Goal: Information Seeking & Learning: Learn about a topic

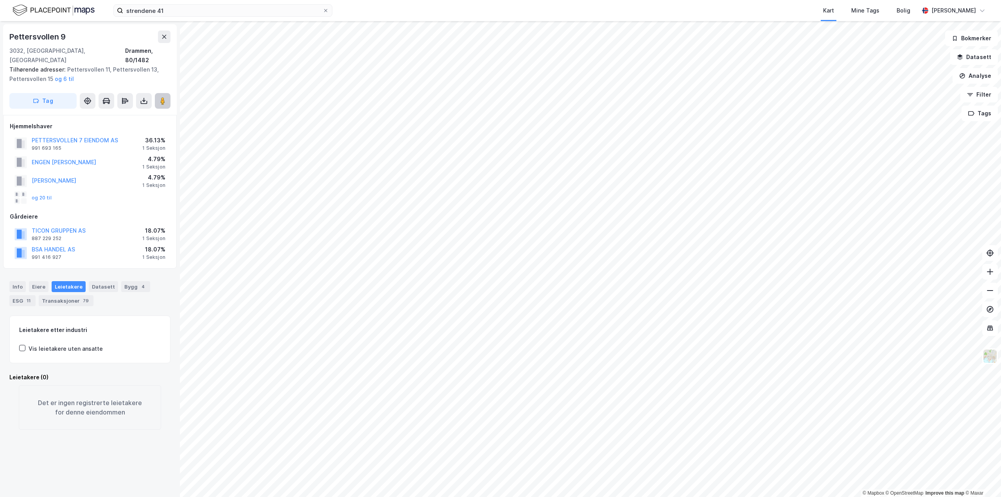
click at [166, 97] on icon at bounding box center [163, 101] width 8 height 8
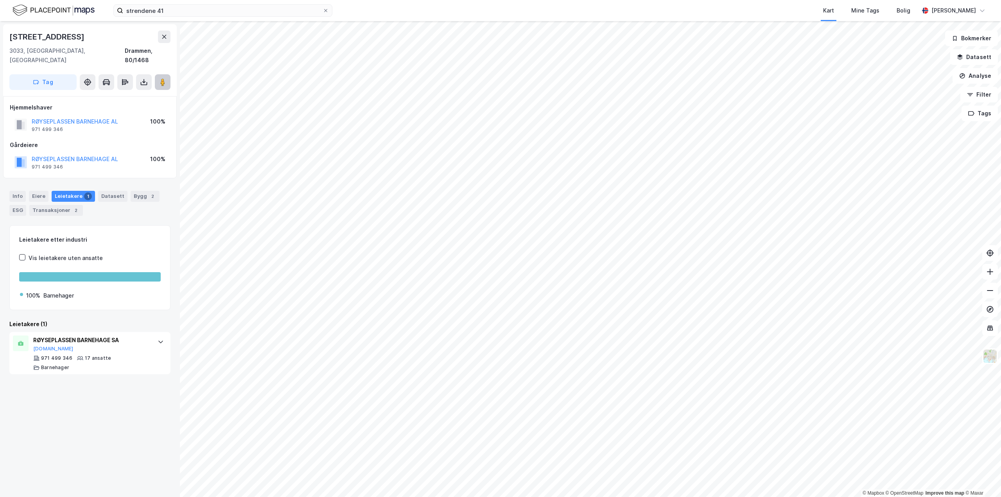
click at [165, 78] on image at bounding box center [162, 82] width 5 height 8
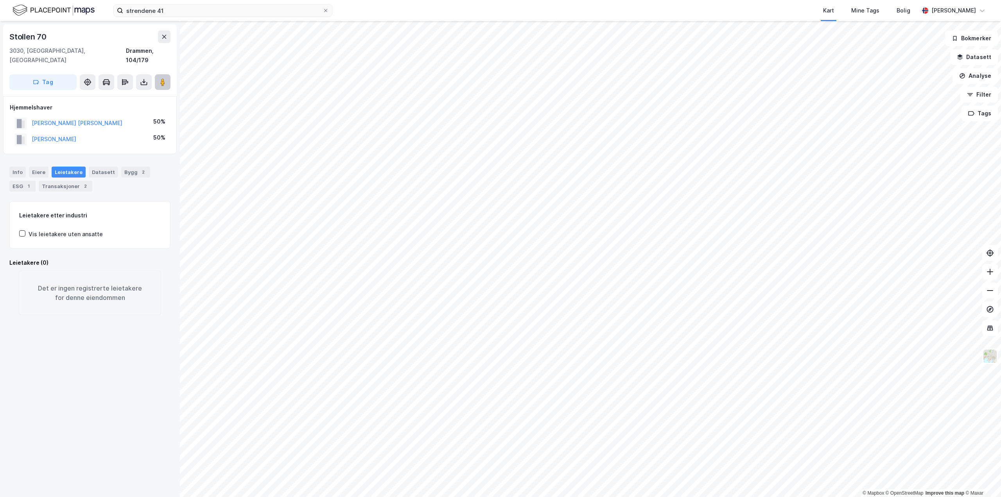
click at [168, 74] on button at bounding box center [163, 82] width 16 height 16
click at [161, 38] on button at bounding box center [164, 36] width 13 height 13
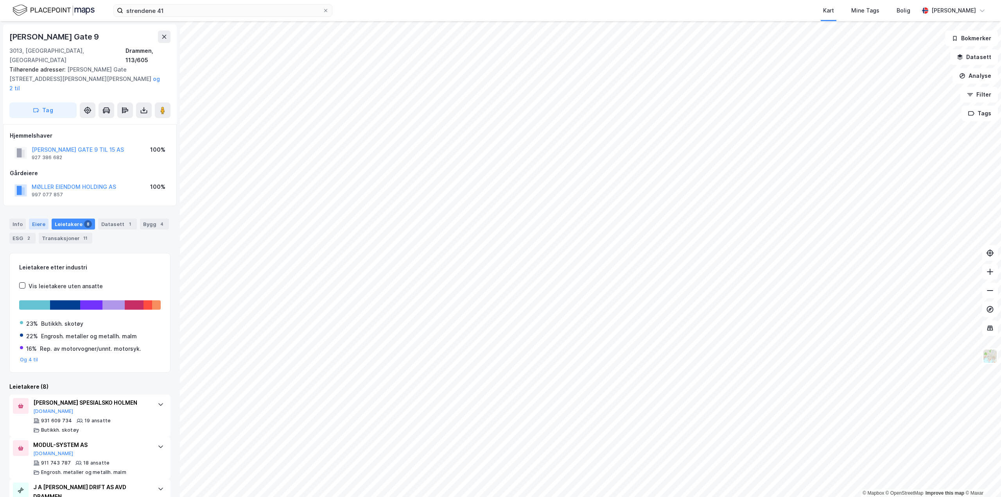
click at [35, 219] on div "Eiere" at bounding box center [39, 224] width 20 height 11
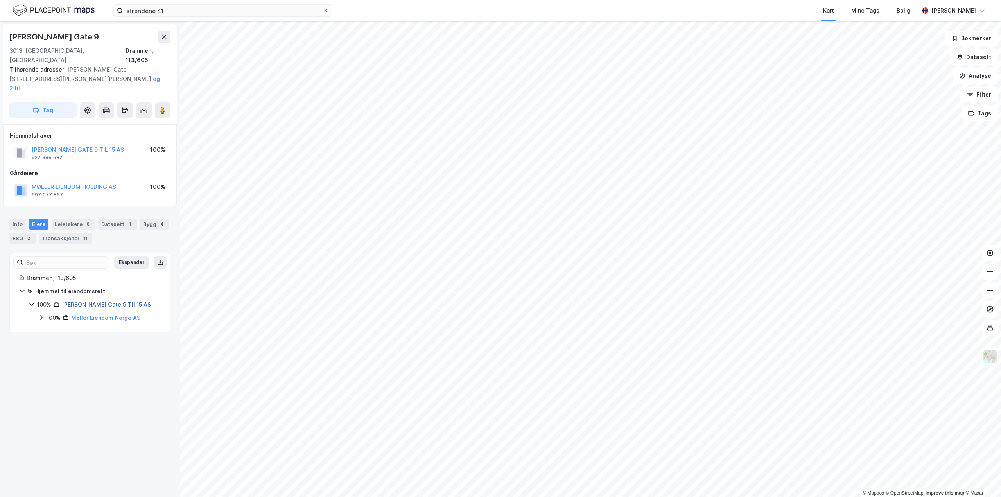
click at [93, 301] on link "[PERSON_NAME] Gate 9 Til 15 AS" at bounding box center [106, 304] width 89 height 7
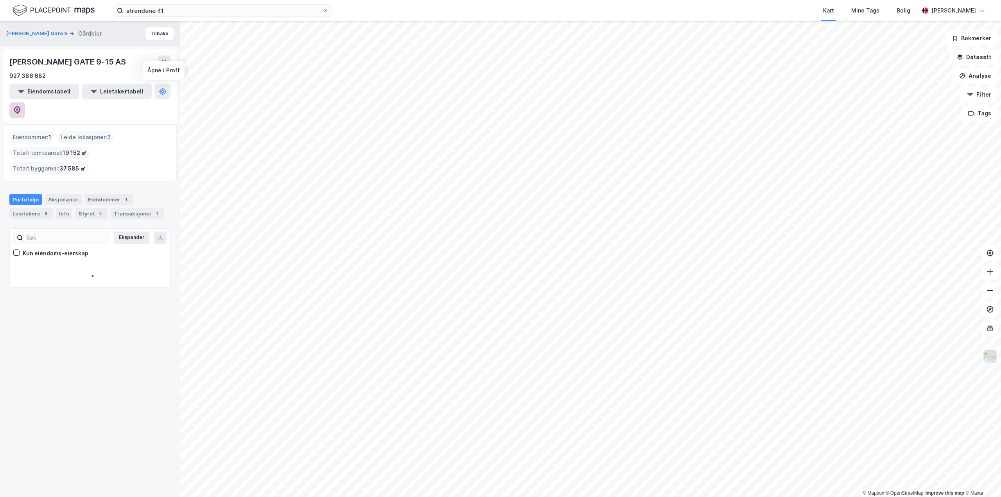
click at [21, 106] on icon at bounding box center [17, 110] width 8 height 8
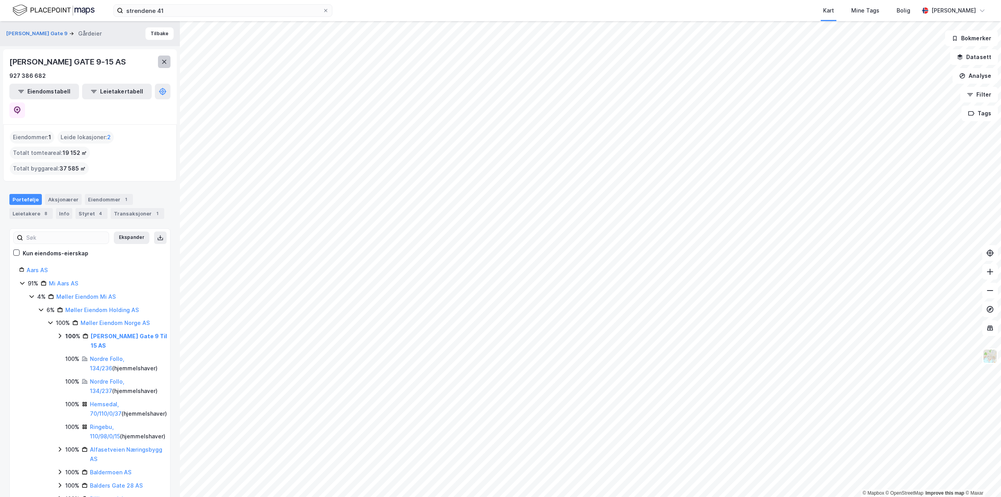
click at [168, 58] on button at bounding box center [164, 62] width 13 height 13
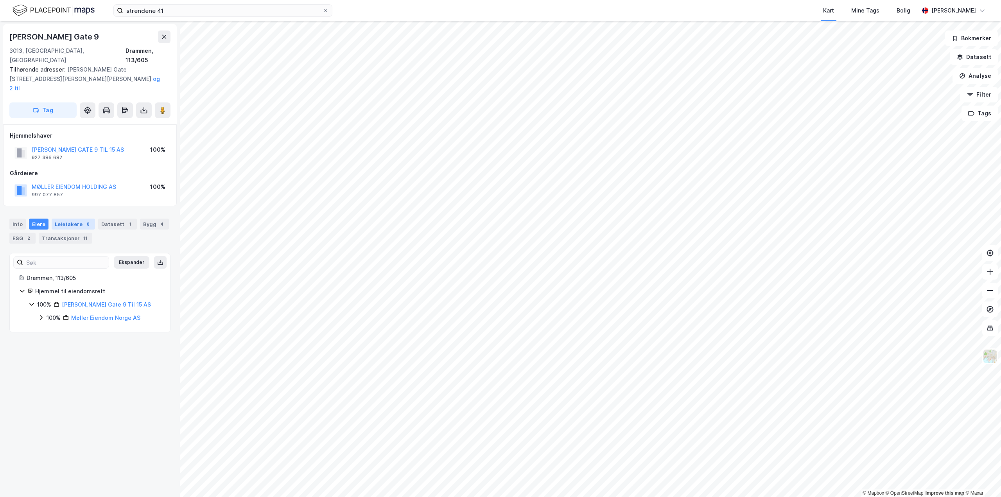
click at [62, 219] on div "Leietakere 8" at bounding box center [73, 224] width 43 height 11
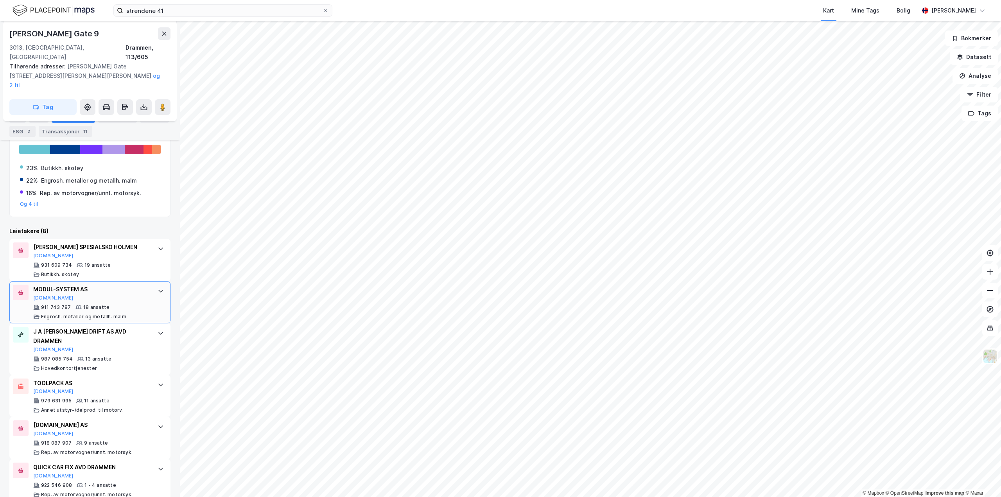
scroll to position [235, 0]
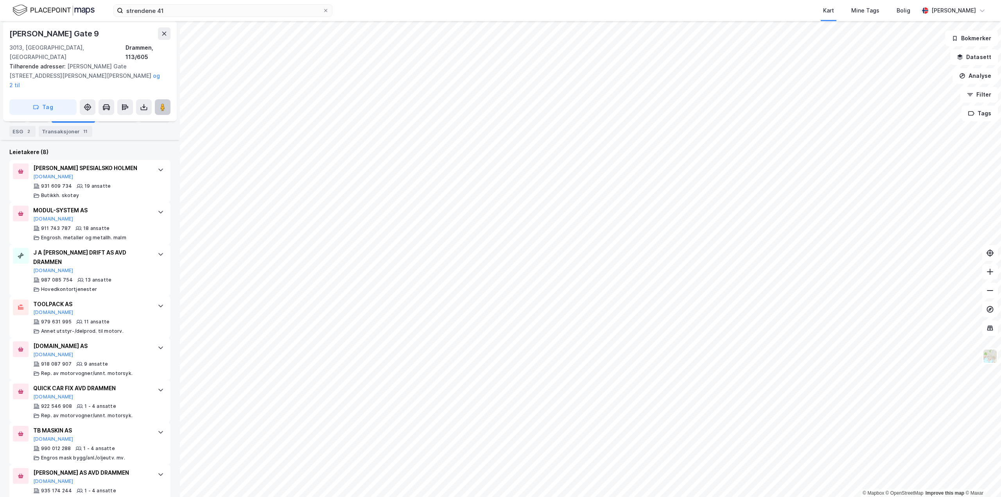
click at [164, 103] on image at bounding box center [162, 107] width 5 height 8
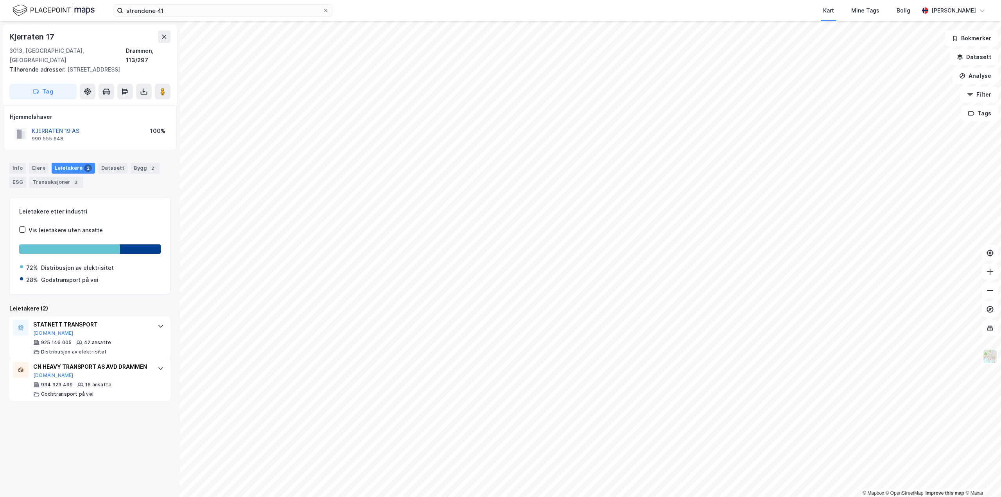
click at [0, 0] on button "KJERRATEN 19 AS" at bounding box center [0, 0] width 0 height 0
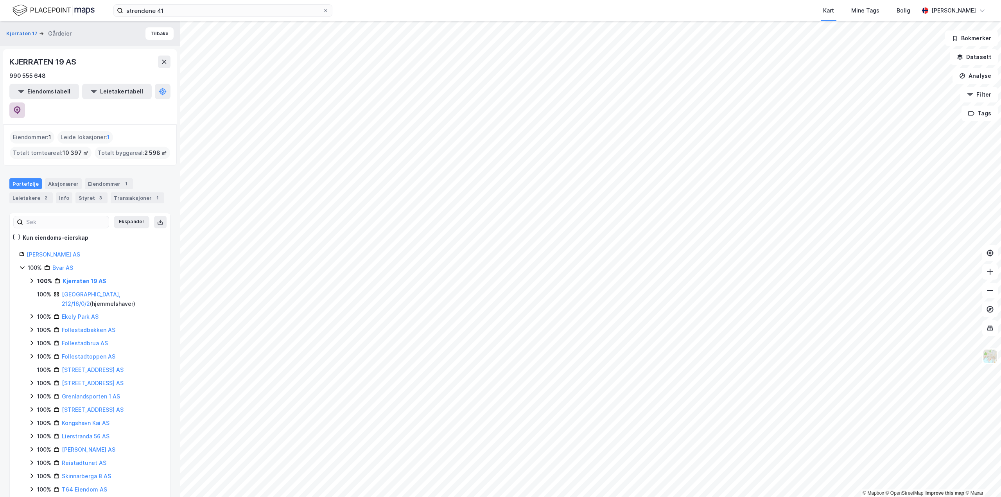
click at [21, 106] on icon at bounding box center [17, 110] width 8 height 8
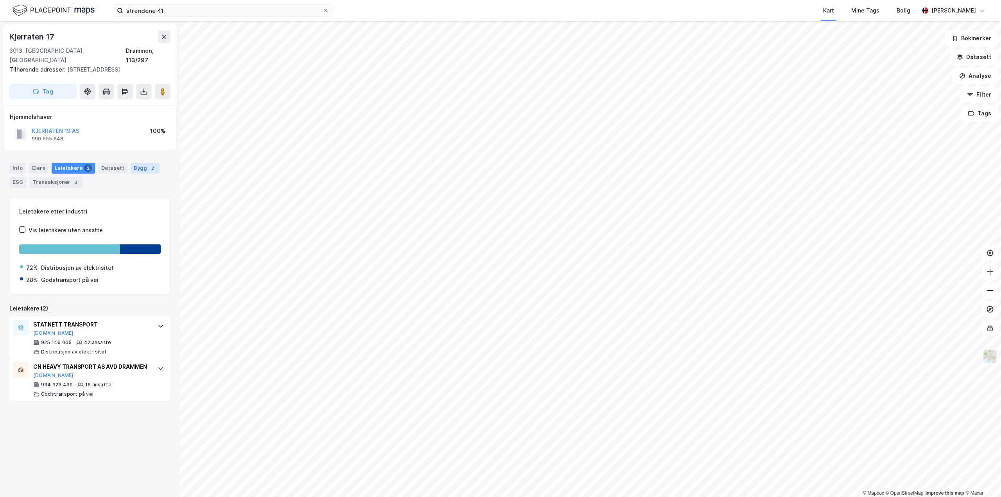
click at [131, 163] on div "Bygg 2" at bounding box center [145, 168] width 29 height 11
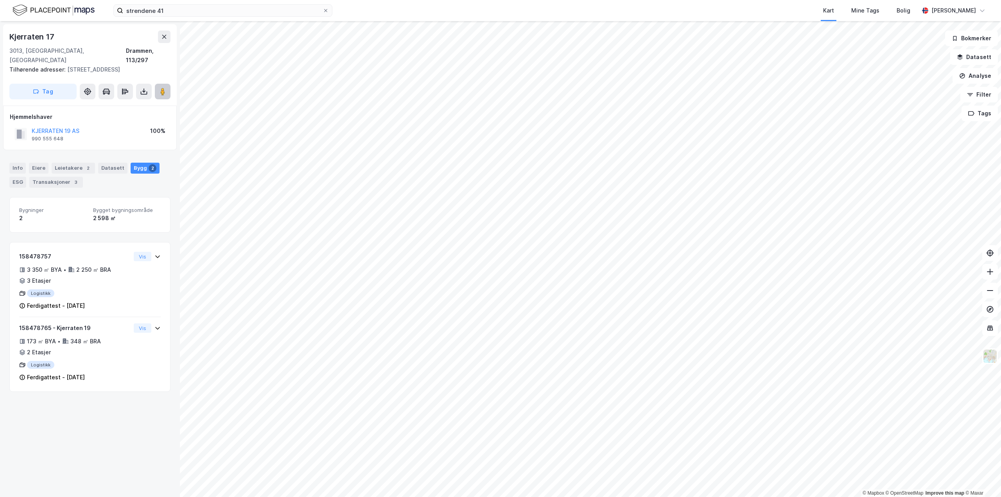
click at [161, 88] on image at bounding box center [162, 92] width 5 height 8
click at [64, 163] on div "Leietakere 2" at bounding box center [73, 168] width 43 height 11
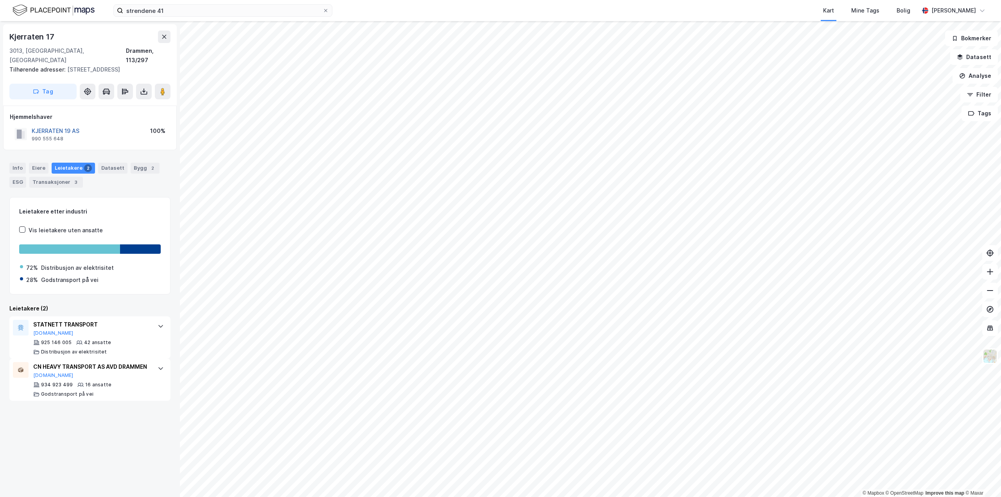
click at [0, 0] on button "KJERRATEN 19 AS" at bounding box center [0, 0] width 0 height 0
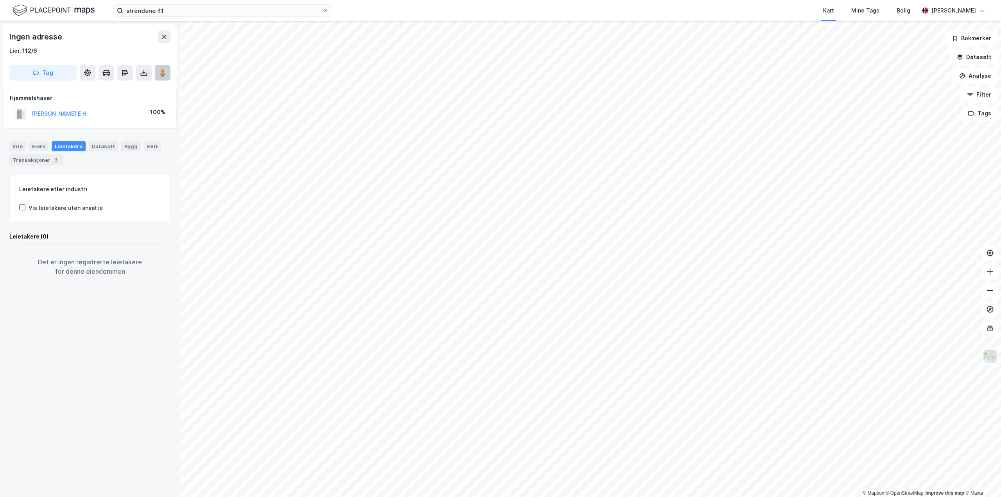
click at [170, 75] on button at bounding box center [163, 73] width 16 height 16
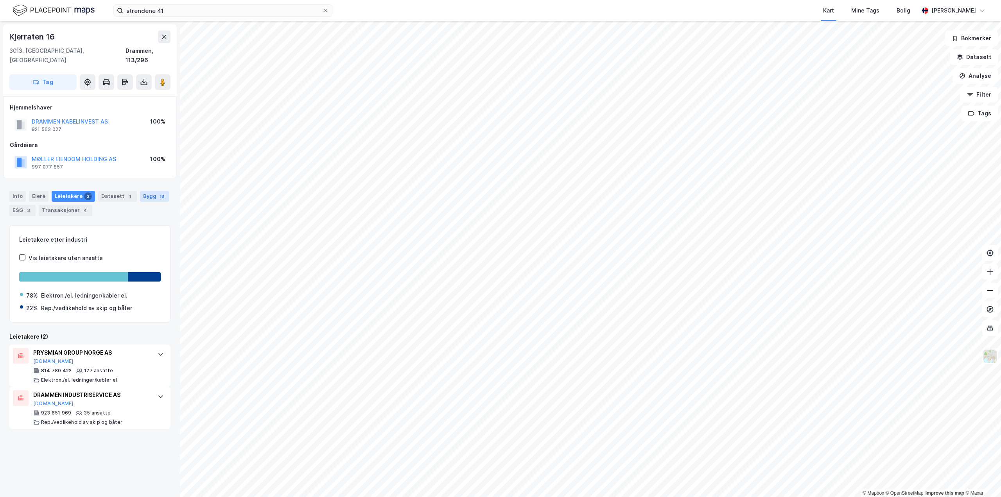
click at [147, 191] on div "Bygg 18" at bounding box center [154, 196] width 29 height 11
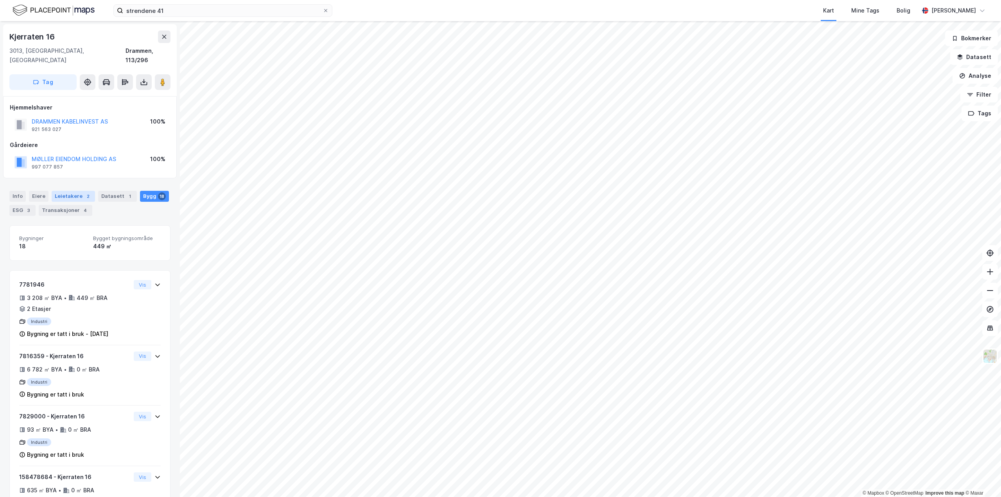
click at [71, 191] on div "Leietakere 2" at bounding box center [73, 196] width 43 height 11
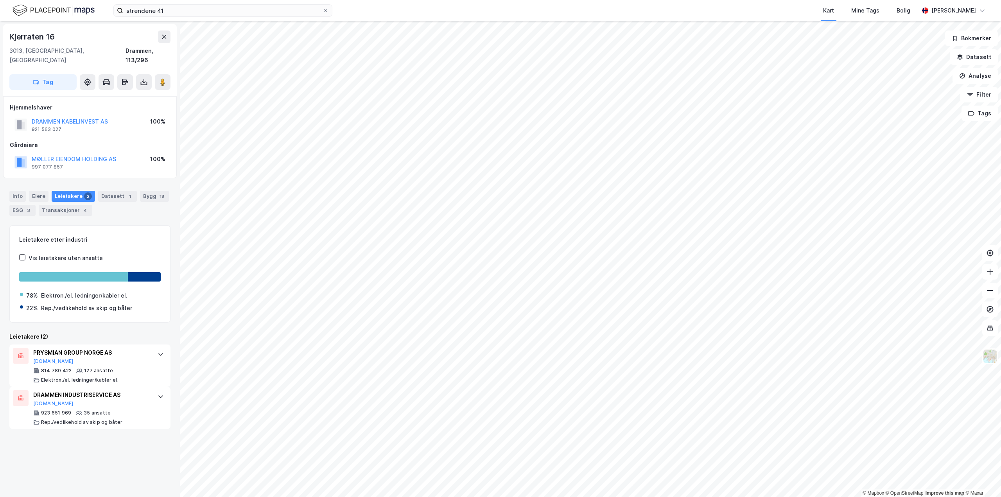
click at [9, 187] on div "Info [PERSON_NAME] 2 Datasett 1 Bygg 18 ESG 3 Transaksjoner 4" at bounding box center [90, 200] width 180 height 38
click at [14, 191] on div "Info" at bounding box center [17, 196] width 16 height 11
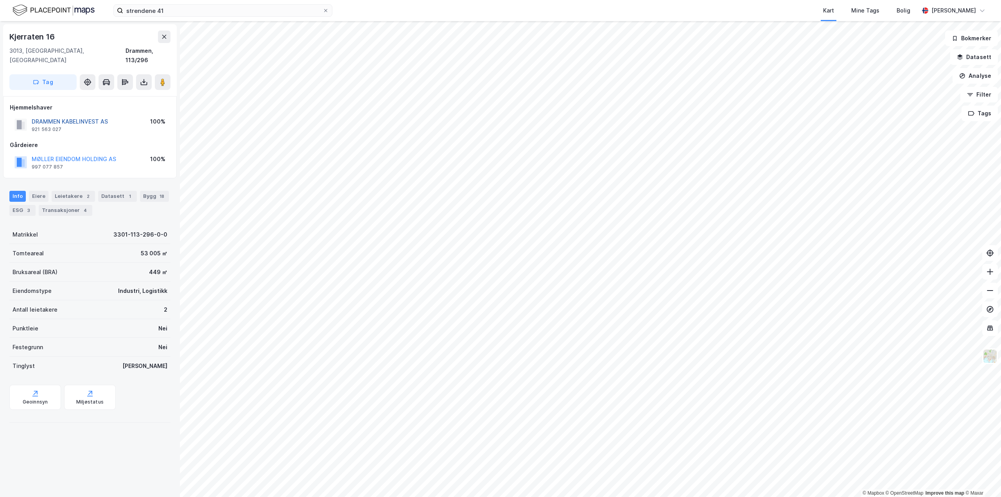
click at [0, 0] on button "DRAMMEN KABELINVEST AS" at bounding box center [0, 0] width 0 height 0
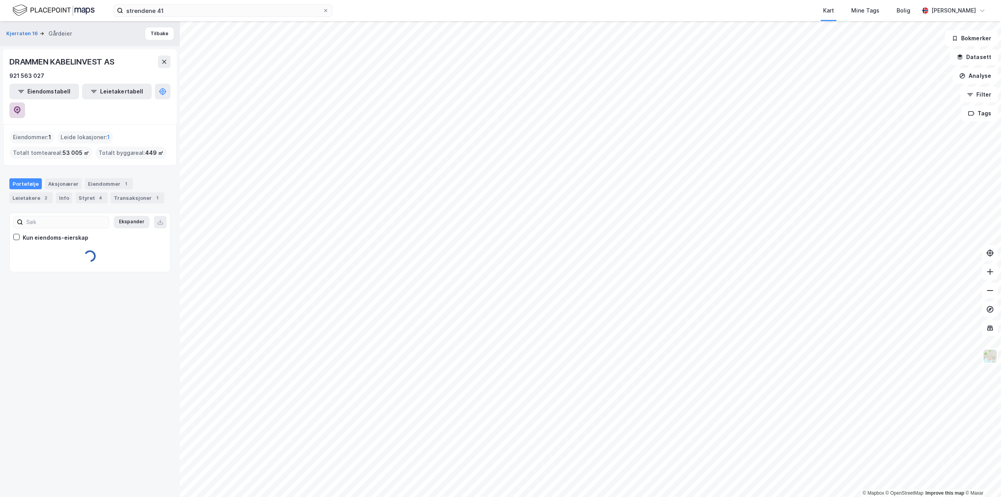
click at [25, 102] on button at bounding box center [17, 110] width 16 height 16
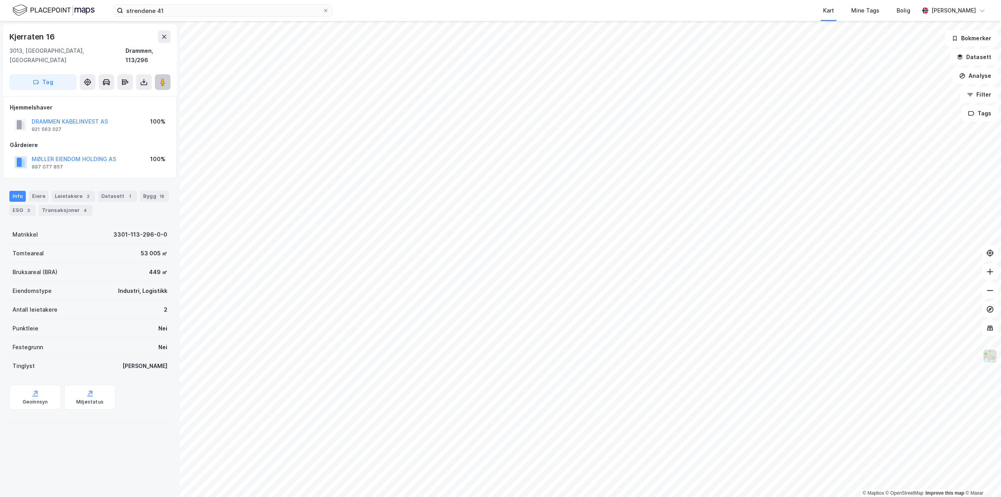
click at [161, 78] on image at bounding box center [162, 82] width 5 height 8
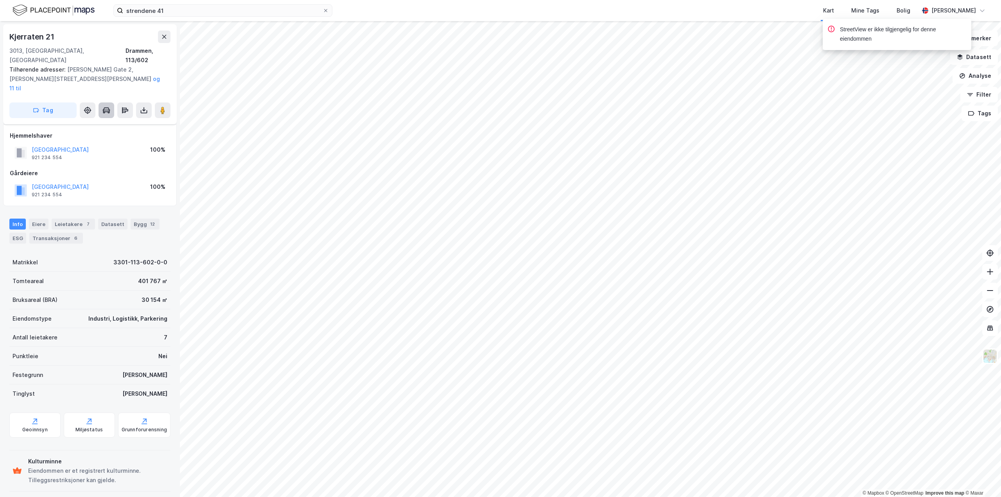
scroll to position [39, 0]
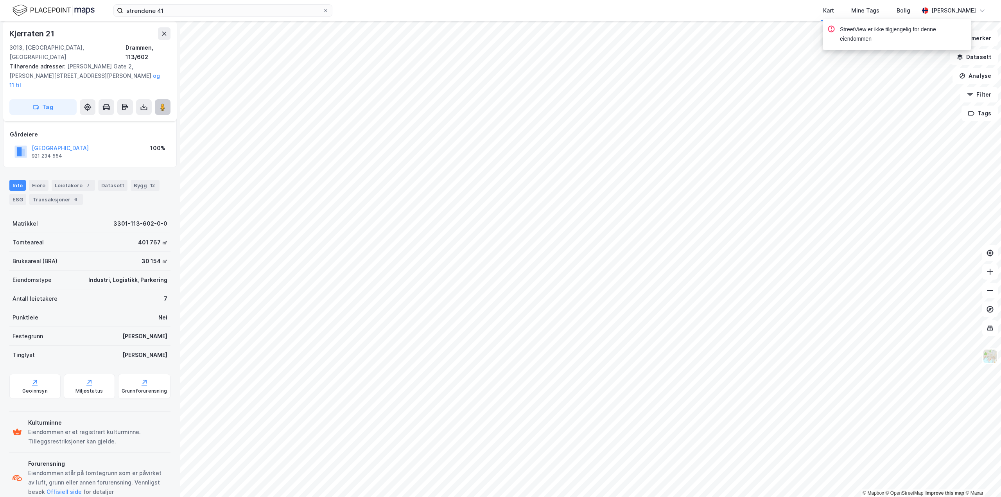
click at [160, 103] on icon at bounding box center [163, 107] width 8 height 8
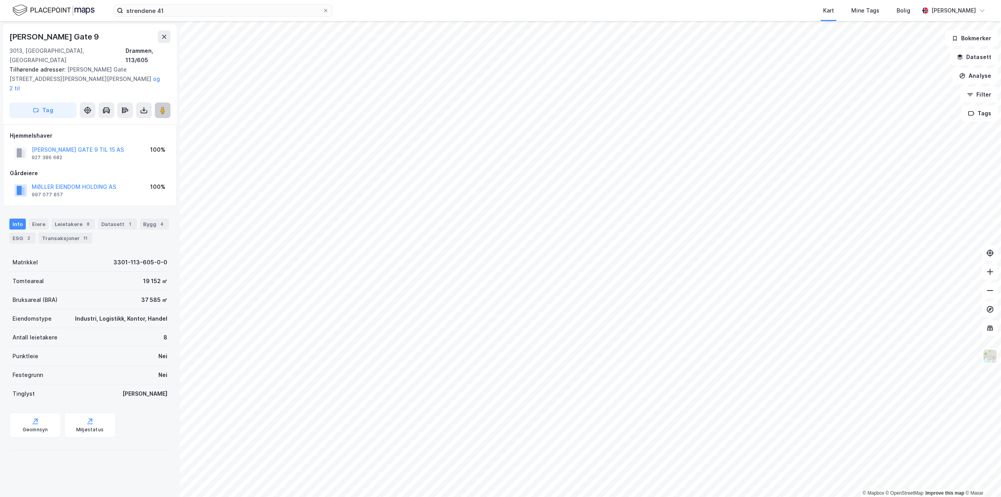
click at [164, 106] on image at bounding box center [162, 110] width 5 height 8
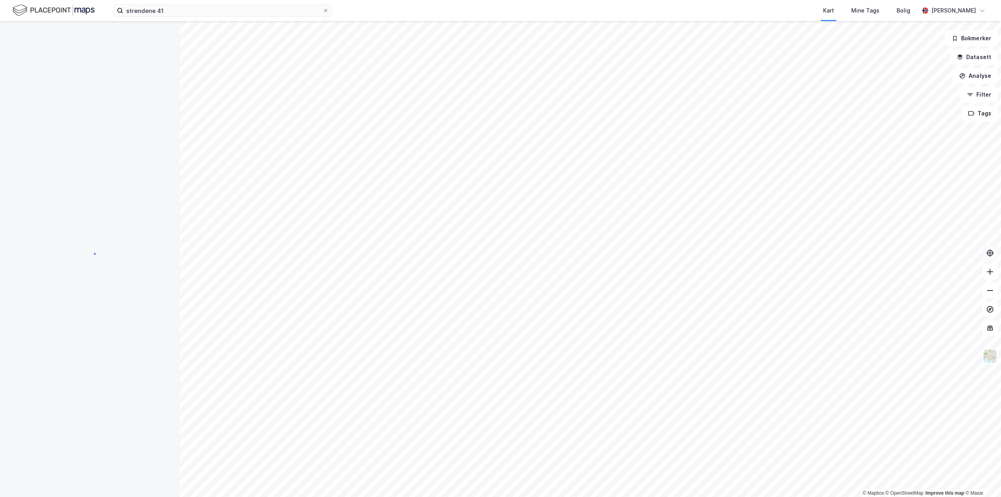
scroll to position [39, 0]
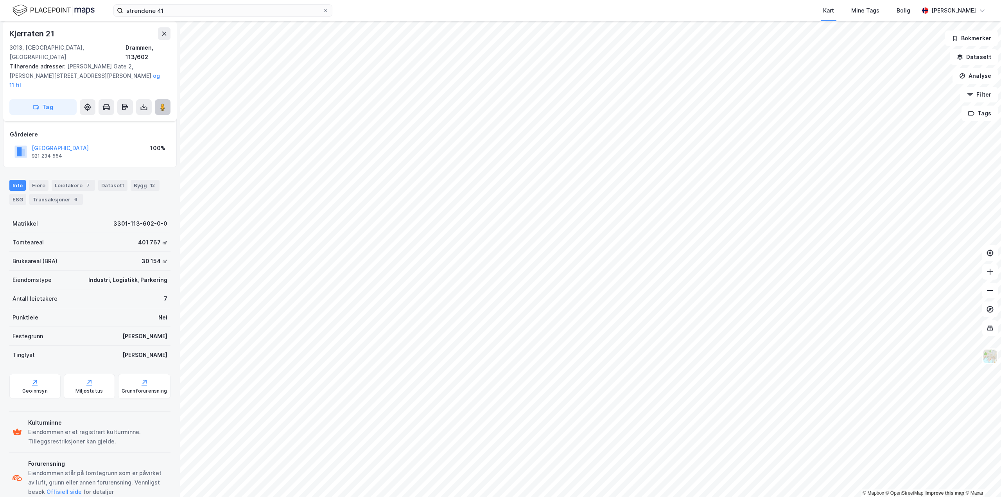
click at [165, 103] on icon at bounding box center [163, 107] width 8 height 8
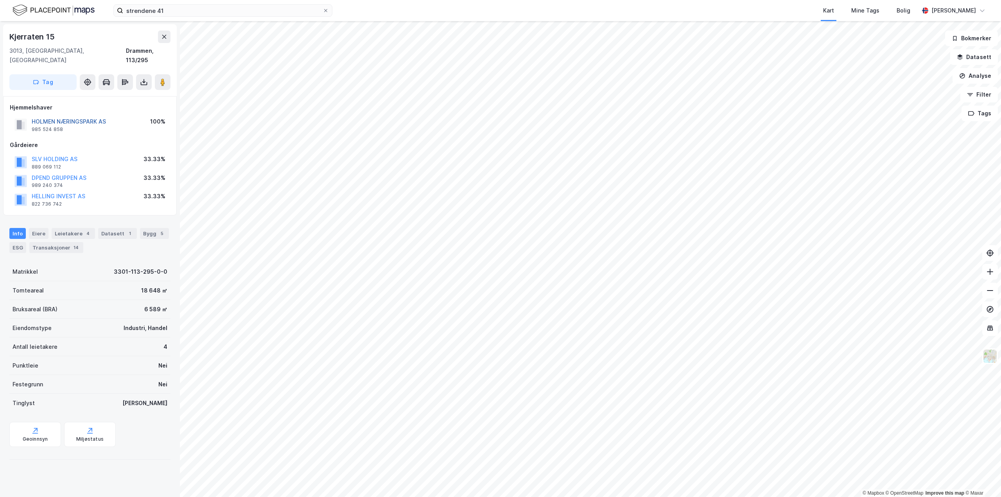
click at [0, 0] on button "HOLMEN NÆRINGSPARK AS" at bounding box center [0, 0] width 0 height 0
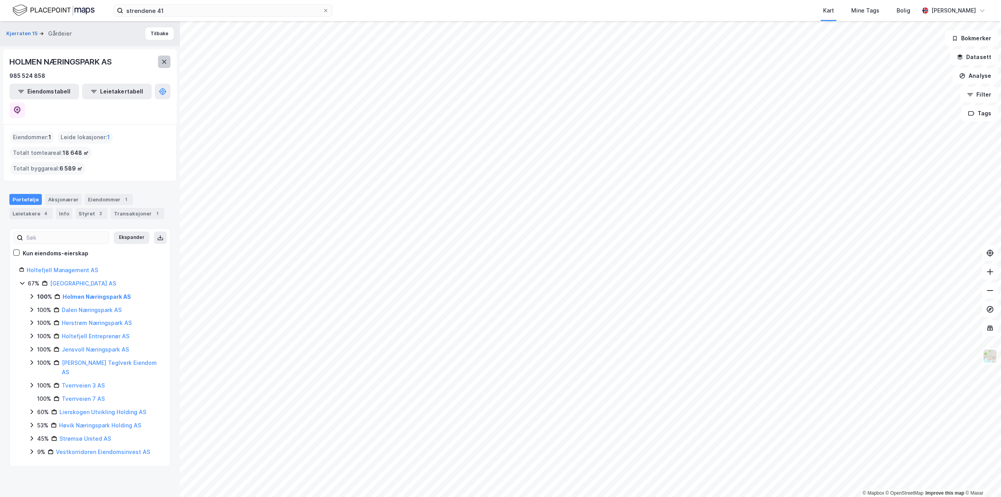
click at [167, 61] on icon at bounding box center [164, 62] width 6 height 6
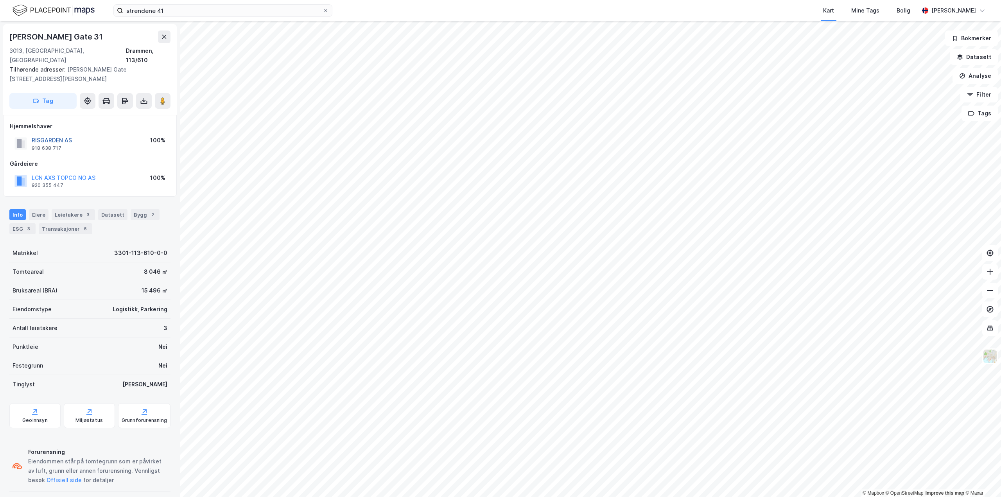
click at [0, 0] on button "RISGARDEN AS" at bounding box center [0, 0] width 0 height 0
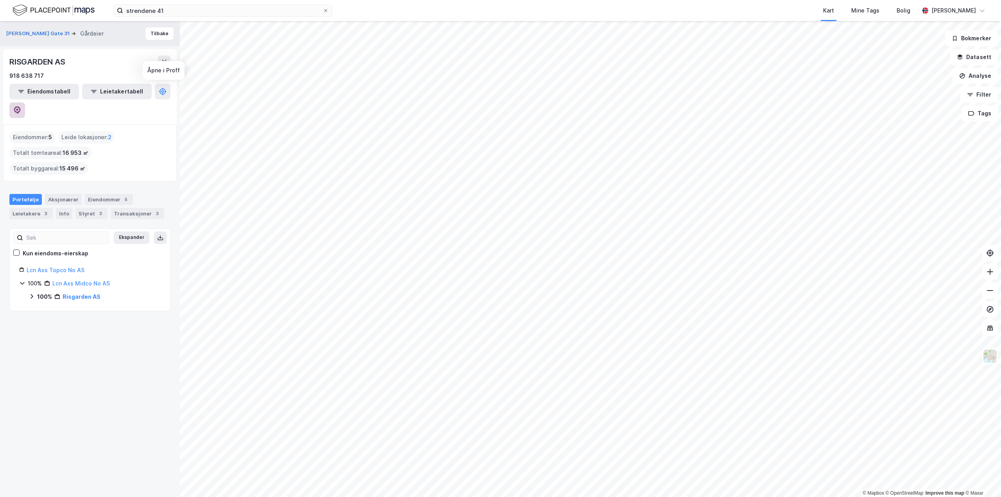
click at [21, 106] on icon at bounding box center [17, 110] width 8 height 8
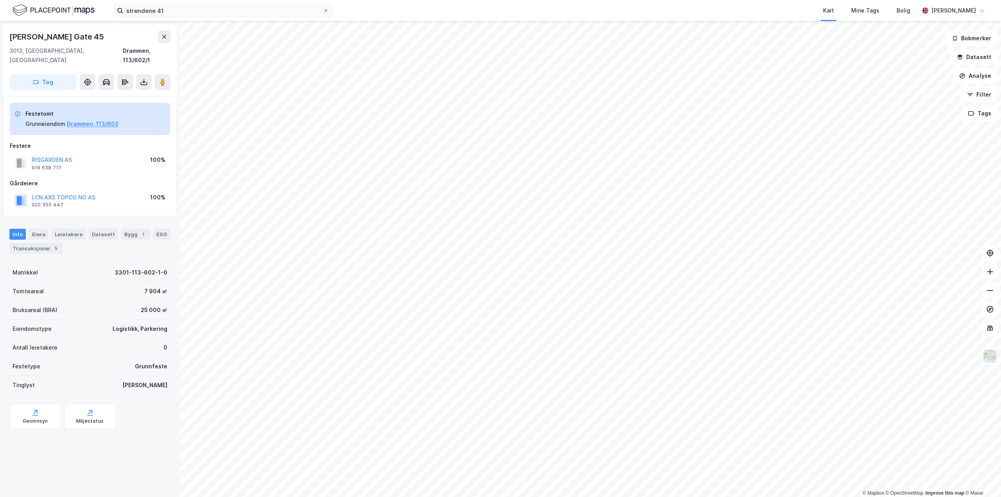
click at [474, 496] on html "strendene 41 Kart Mine Tags Bolig [PERSON_NAME] © Mapbox © OpenStreetMap Improv…" at bounding box center [500, 248] width 1001 height 497
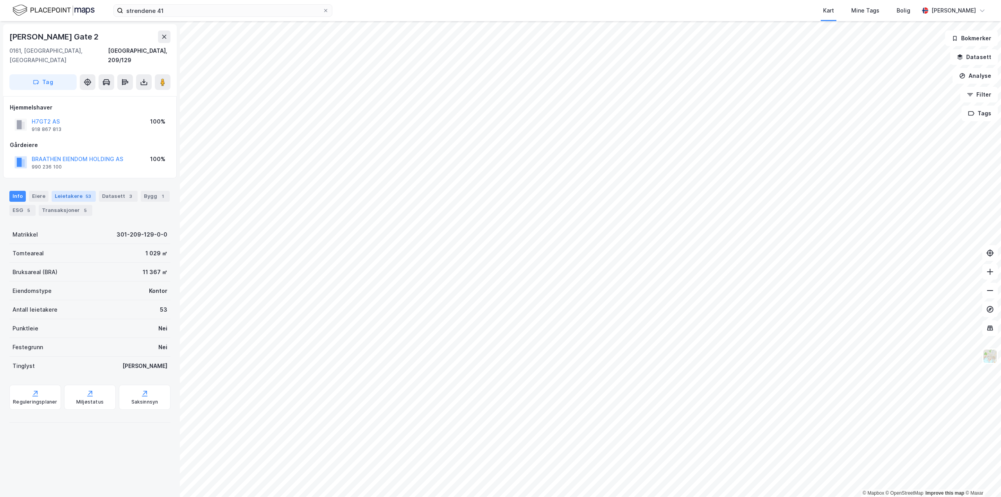
click at [76, 191] on div "Leietakere 53" at bounding box center [74, 196] width 44 height 11
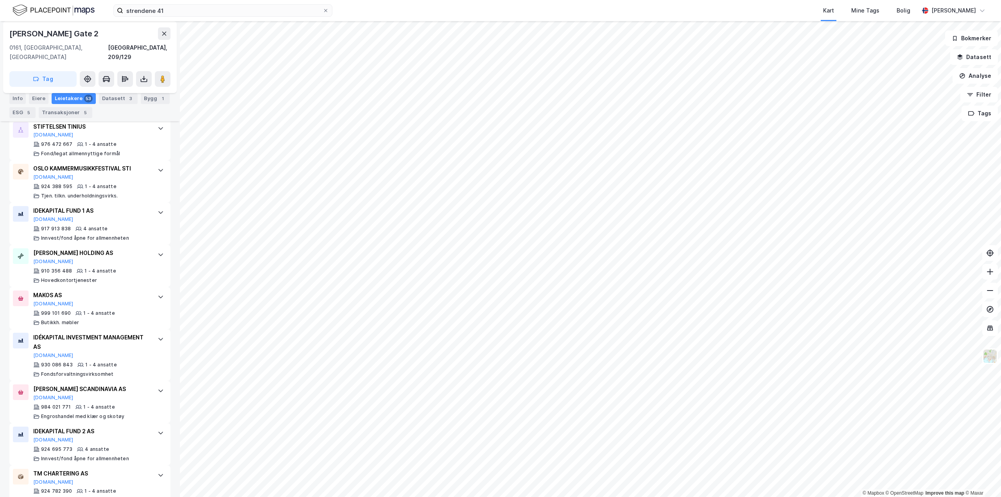
scroll to position [1799, 0]
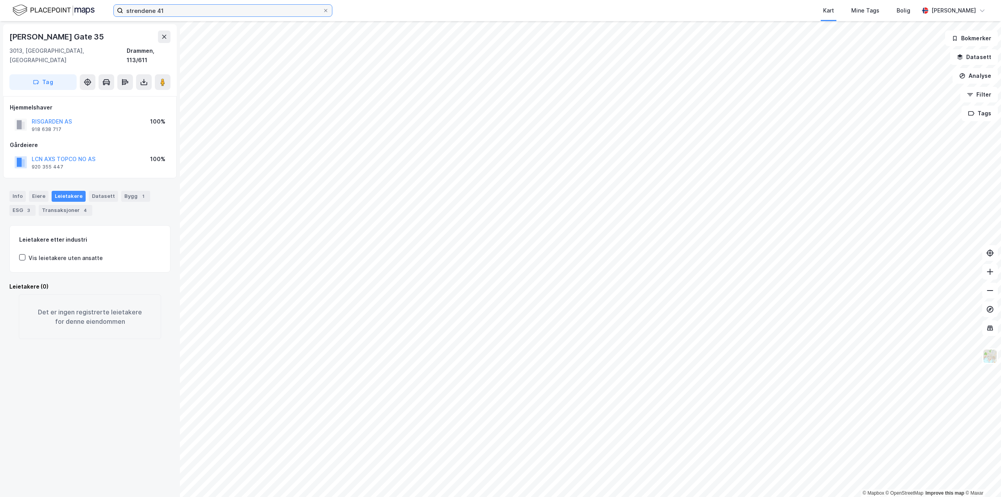
click at [190, 11] on input "strendene 41" at bounding box center [222, 11] width 199 height 12
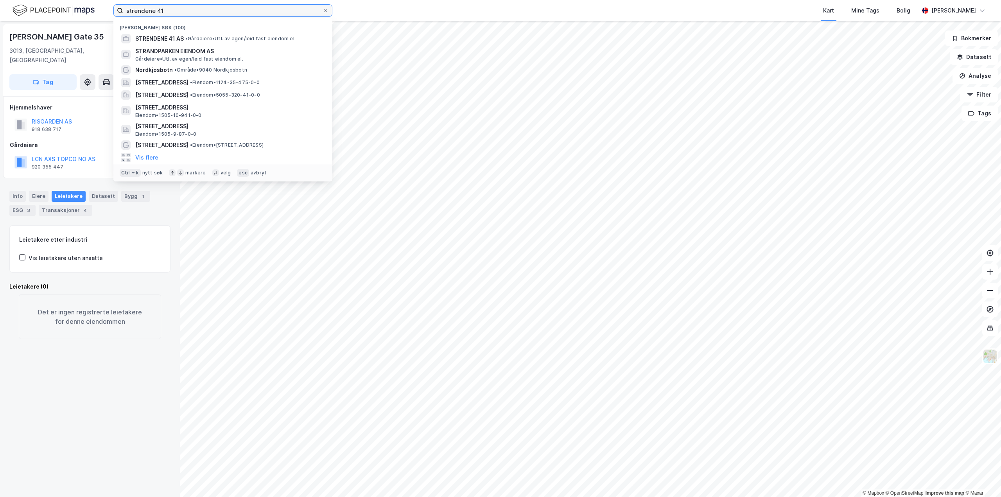
click at [190, 11] on input "strendene 41" at bounding box center [222, 11] width 199 height 12
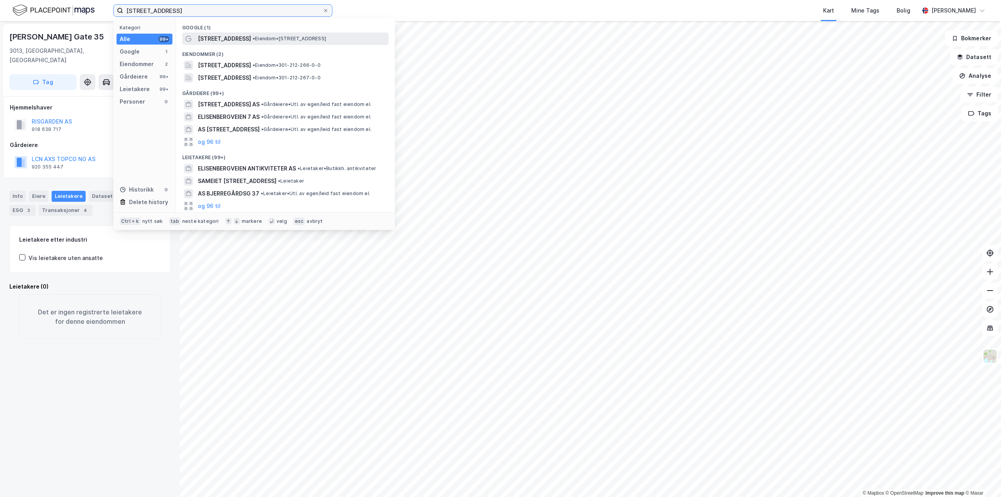
type input "[STREET_ADDRESS]"
click at [231, 42] on span "[STREET_ADDRESS]" at bounding box center [224, 38] width 53 height 9
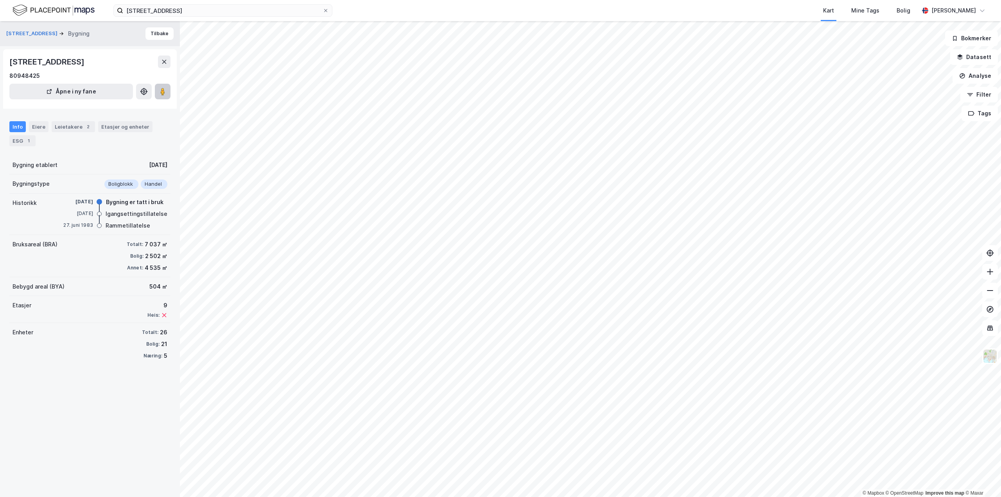
click at [161, 93] on image at bounding box center [162, 92] width 5 height 8
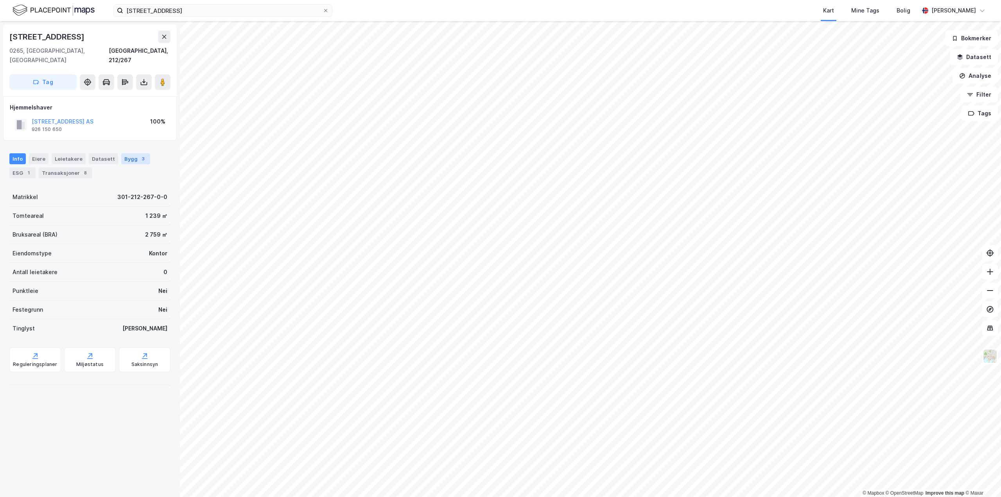
click at [125, 153] on div "Bygg 3" at bounding box center [135, 158] width 29 height 11
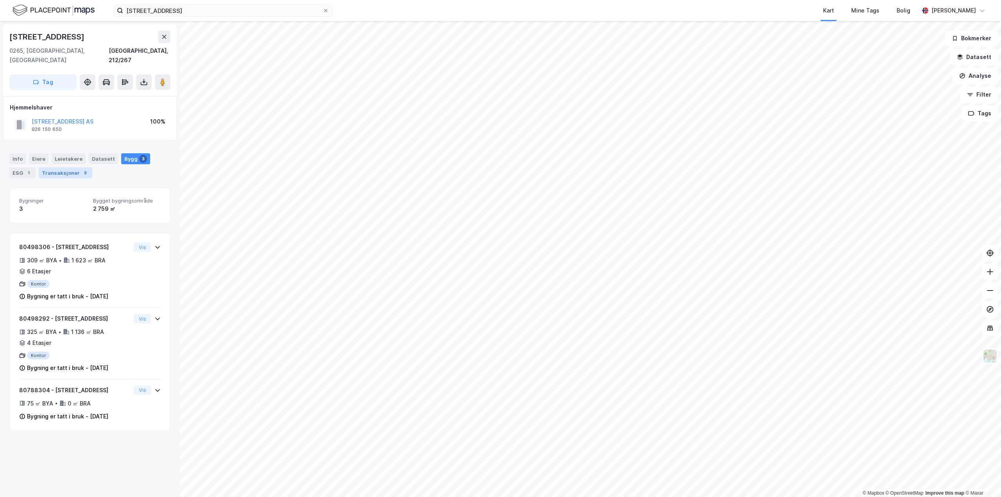
click at [63, 167] on div "Transaksjoner 8" at bounding box center [66, 172] width 54 height 11
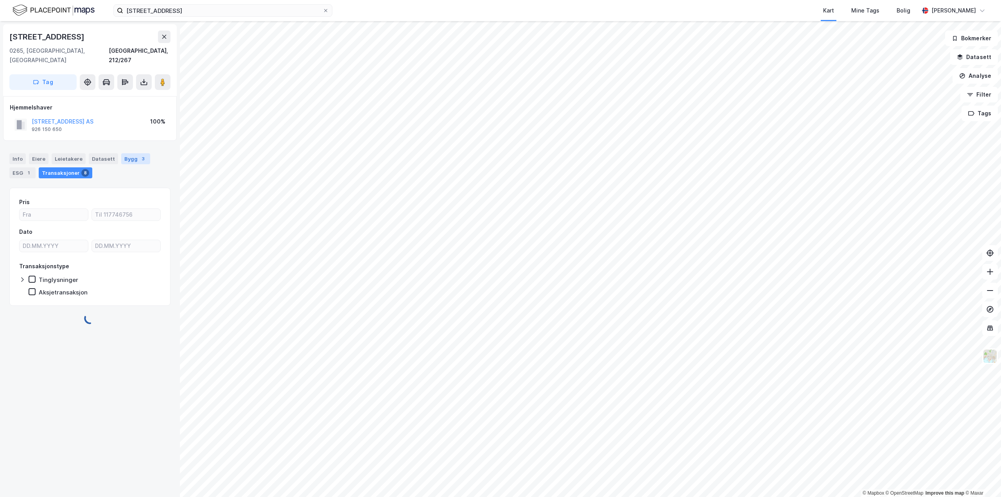
click at [124, 153] on div "Bygg 3" at bounding box center [135, 158] width 29 height 11
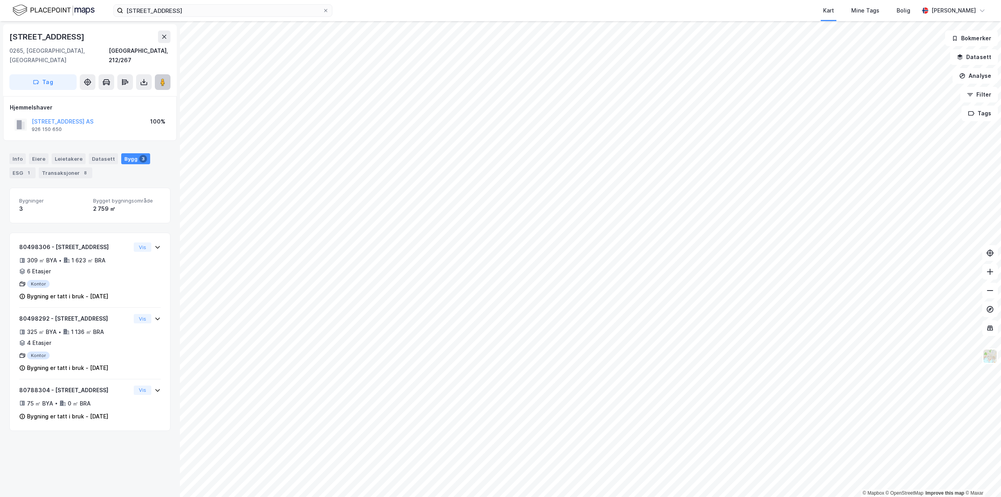
click at [166, 77] on button at bounding box center [163, 82] width 16 height 16
click at [44, 153] on div "Eiere" at bounding box center [39, 158] width 20 height 11
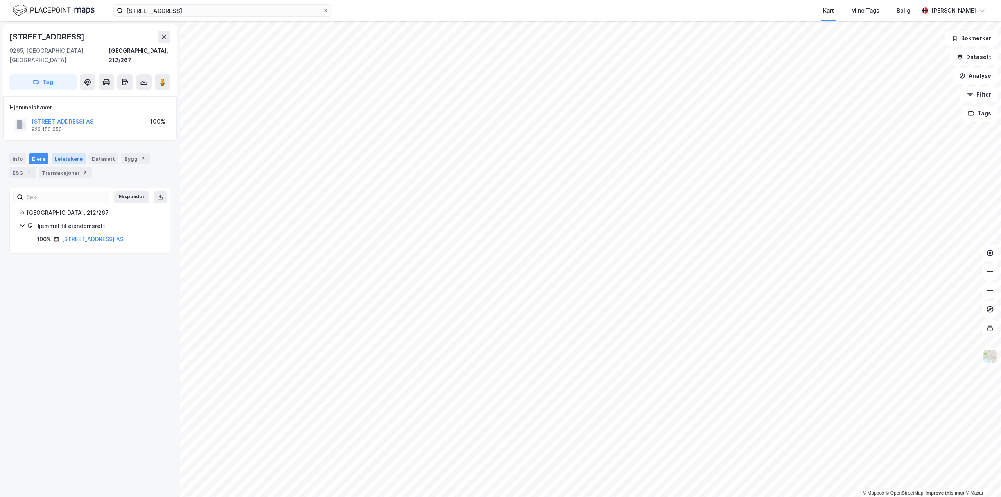
click at [72, 153] on div "Leietakere" at bounding box center [69, 158] width 34 height 11
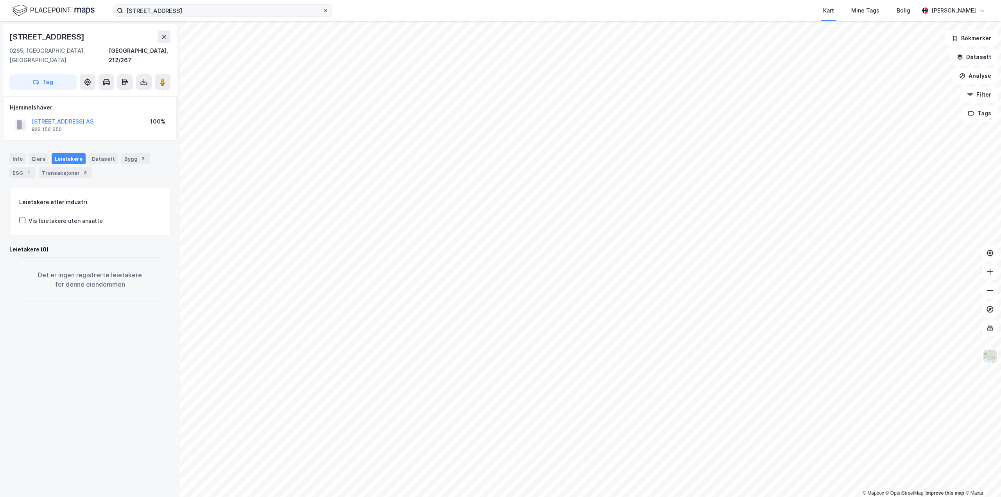
click at [328, 10] on icon at bounding box center [325, 10] width 5 height 5
click at [323, 10] on input "[STREET_ADDRESS]" at bounding box center [222, 11] width 199 height 12
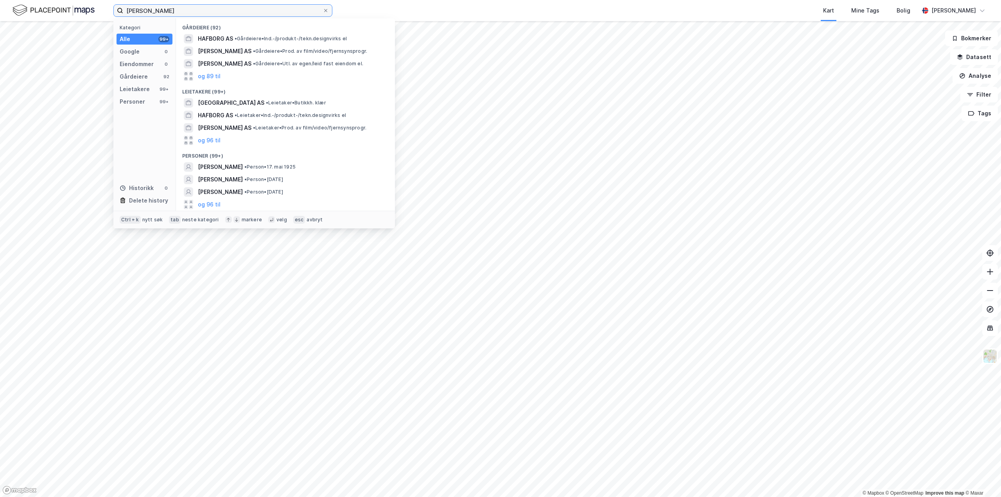
type input "[PERSON_NAME]"
click at [269, 14] on input "[PERSON_NAME]" at bounding box center [222, 11] width 199 height 12
click at [140, 60] on div "Eiendommer" at bounding box center [137, 63] width 34 height 9
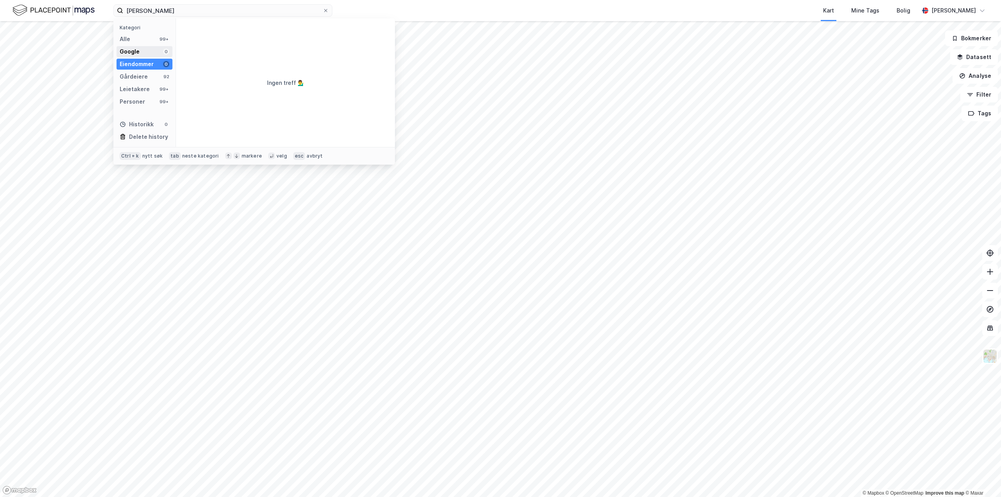
click at [142, 51] on div "Google 0" at bounding box center [144, 51] width 56 height 11
click at [143, 39] on div "Alle 99+" at bounding box center [144, 39] width 56 height 11
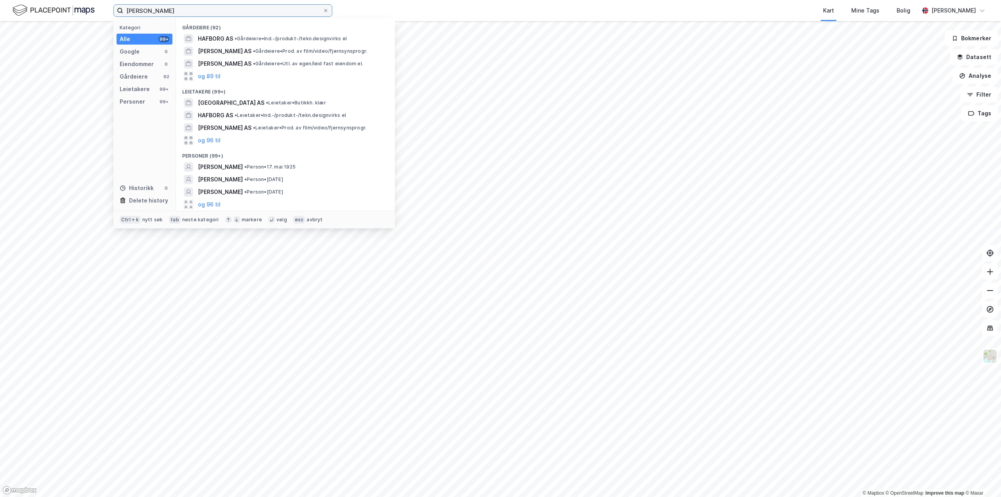
click at [224, 11] on input "[PERSON_NAME]" at bounding box center [222, 11] width 199 height 12
click at [217, 201] on button "og 96 til" at bounding box center [209, 204] width 23 height 9
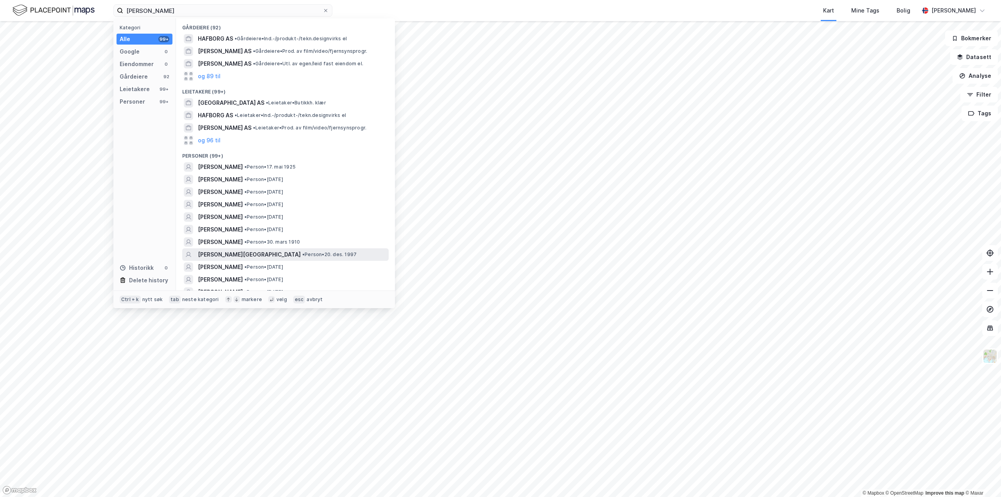
click at [286, 249] on div "[PERSON_NAME][GEOGRAPHIC_DATA] • Person • [DATE]" at bounding box center [285, 254] width 206 height 13
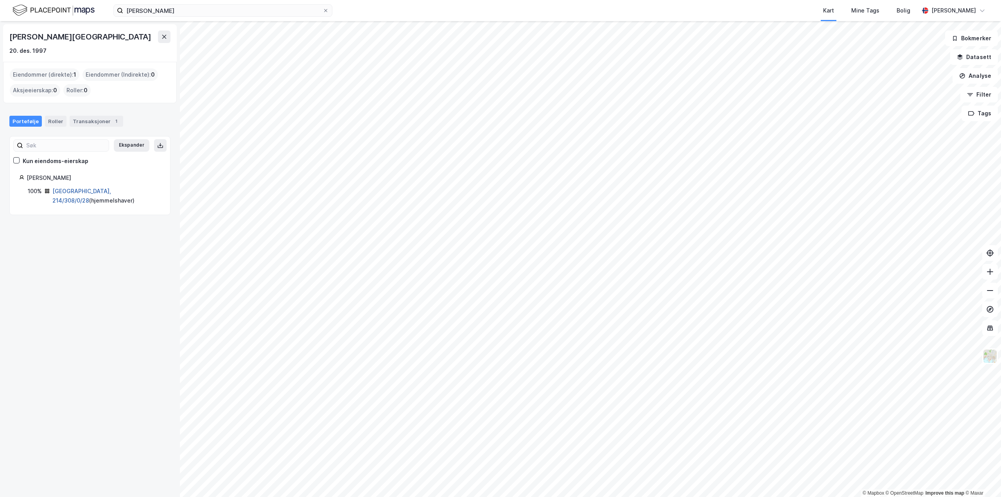
click at [88, 193] on link "[GEOGRAPHIC_DATA], 214/308/0/28" at bounding box center [81, 196] width 59 height 16
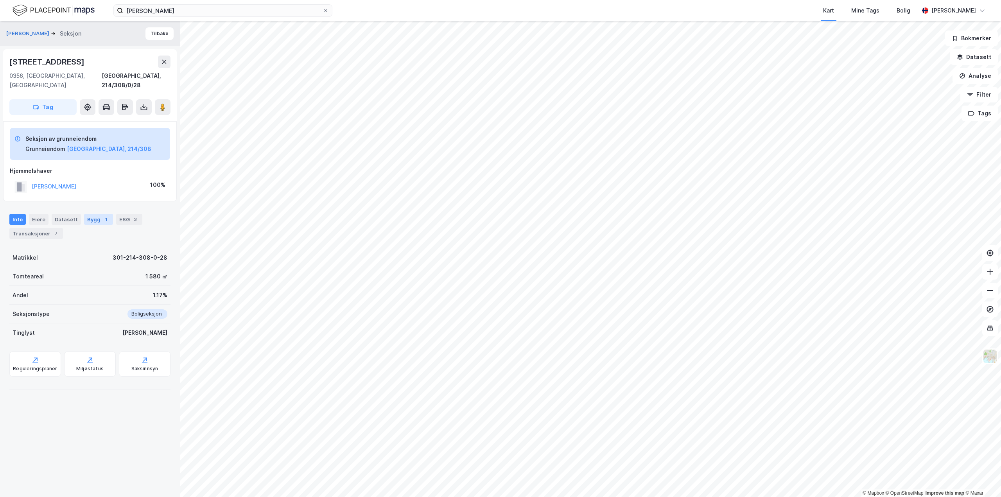
click at [98, 214] on div "Bygg 1" at bounding box center [98, 219] width 29 height 11
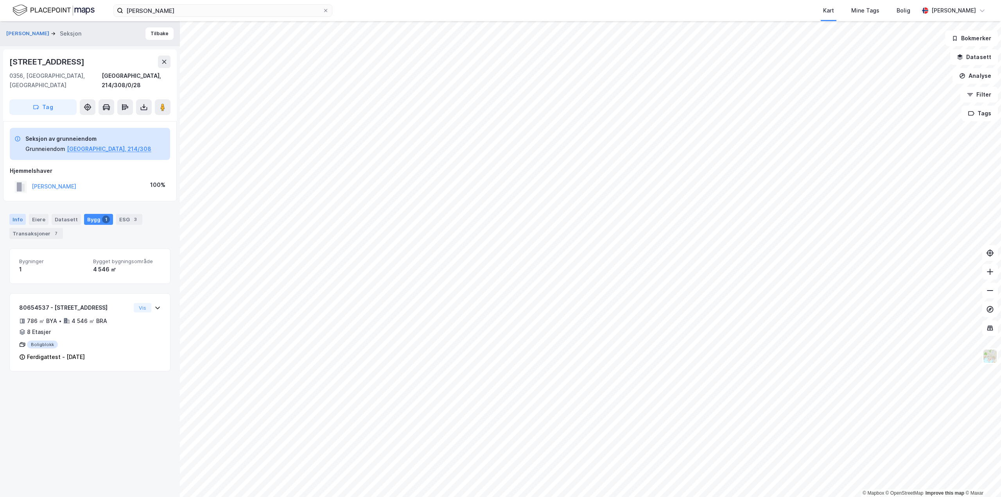
click at [20, 214] on div "Info" at bounding box center [17, 219] width 16 height 11
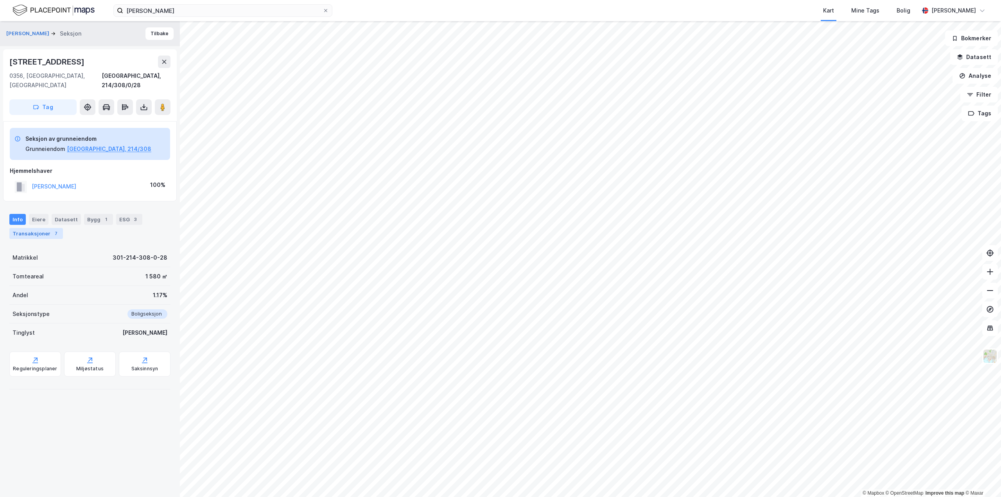
click at [34, 228] on div "Transaksjoner 7" at bounding box center [36, 233] width 54 height 11
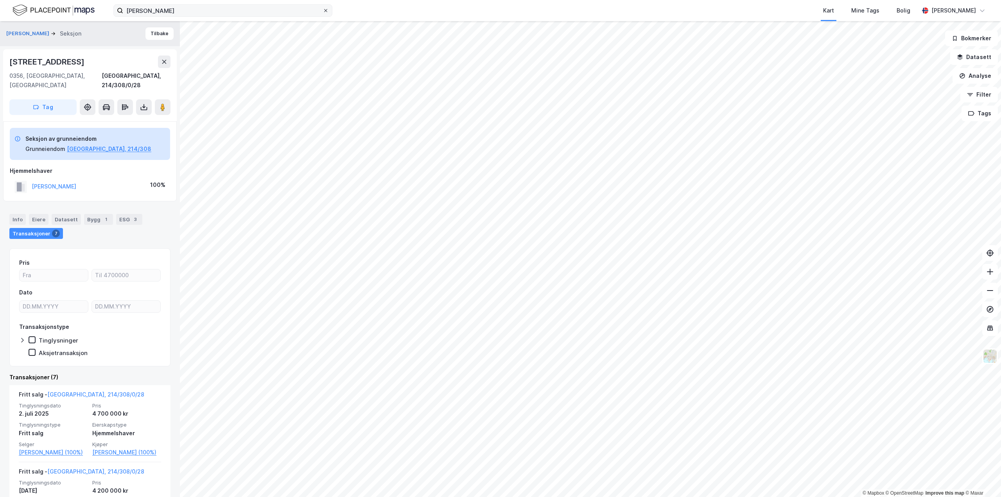
click at [328, 10] on icon at bounding box center [325, 10] width 5 height 5
click at [323, 10] on input "[PERSON_NAME]" at bounding box center [222, 11] width 199 height 12
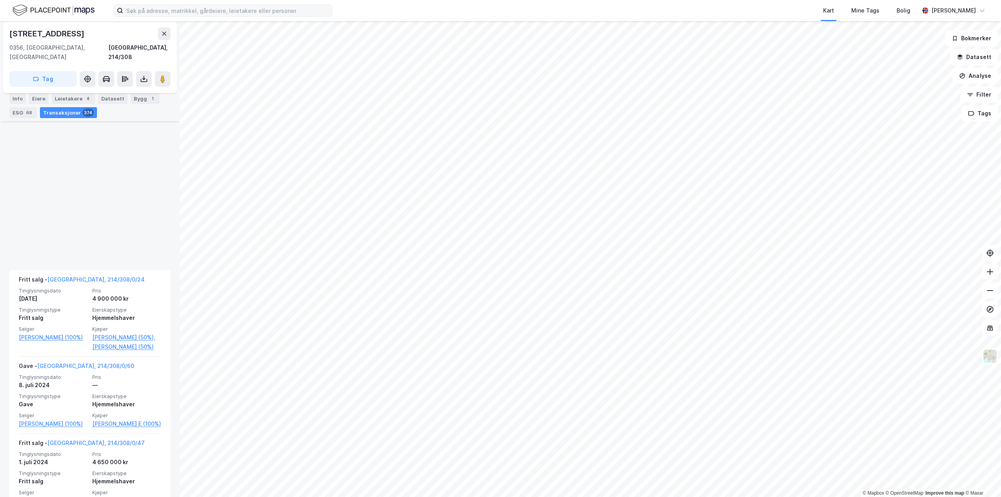
scroll to position [1368, 0]
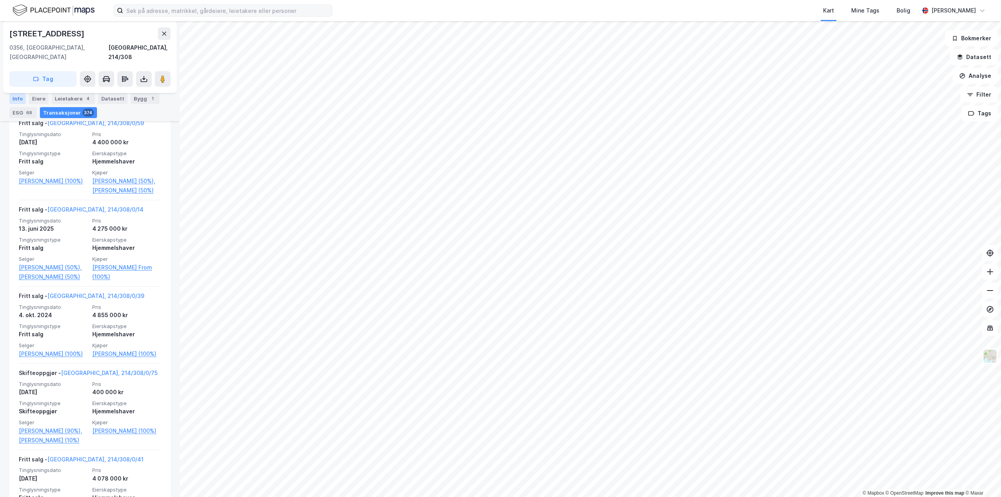
click at [18, 95] on div "Info" at bounding box center [17, 98] width 16 height 11
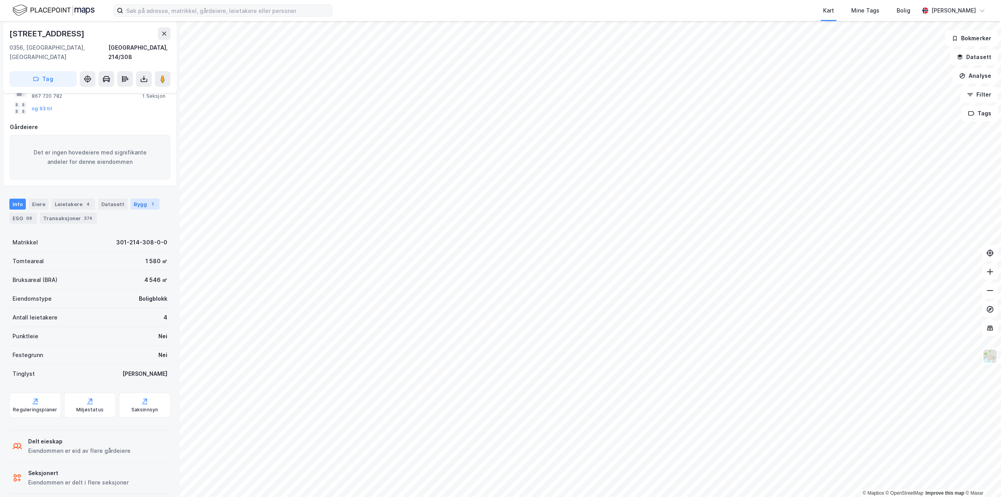
click at [134, 199] on div "Bygg 1" at bounding box center [145, 204] width 29 height 11
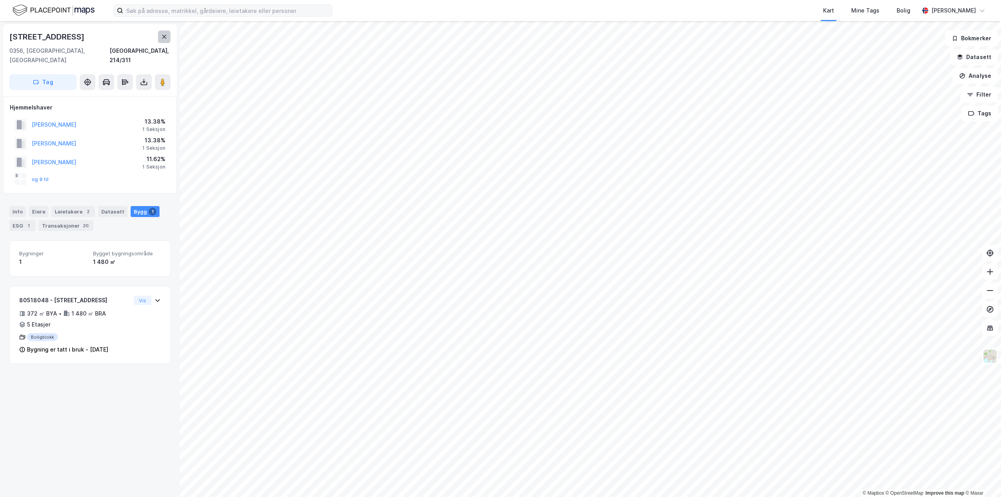
click at [165, 36] on icon at bounding box center [164, 37] width 4 height 4
